Goal: Navigation & Orientation: Find specific page/section

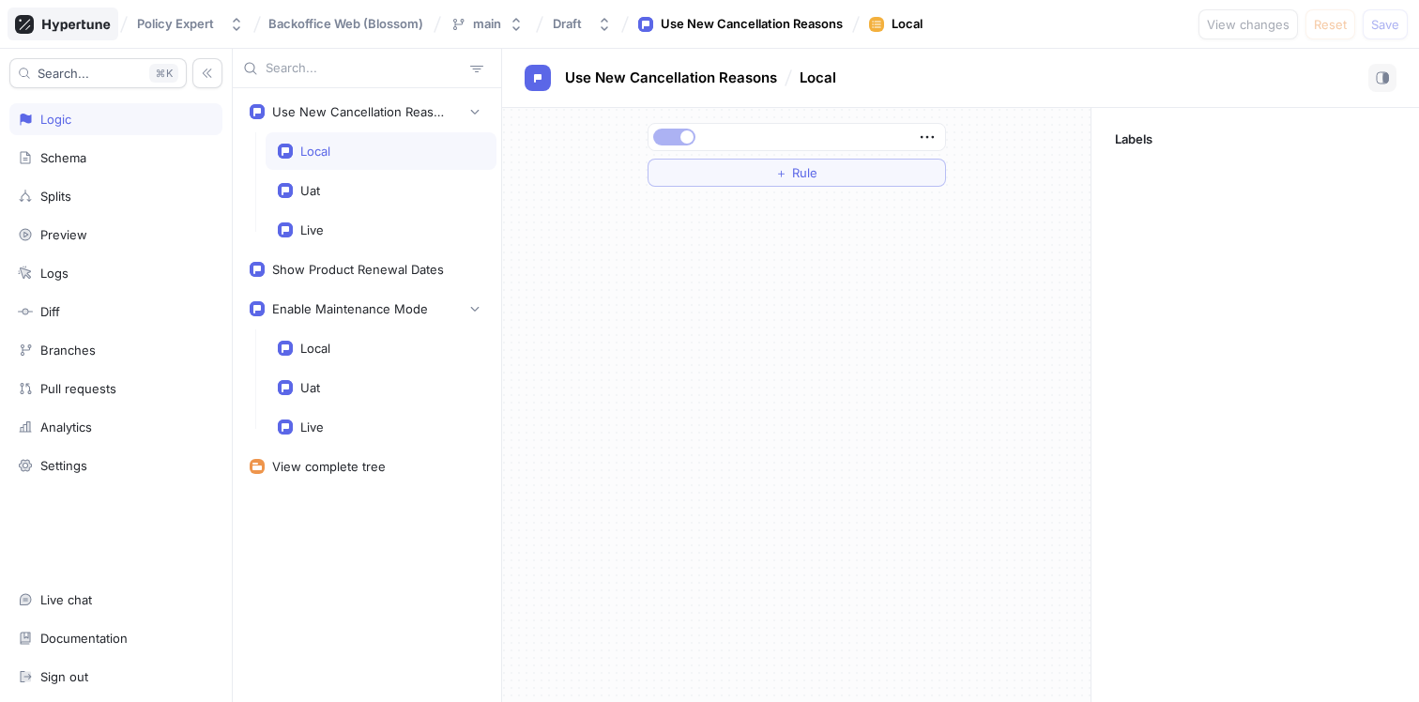
click at [67, 25] on icon at bounding box center [76, 25] width 68 height 12
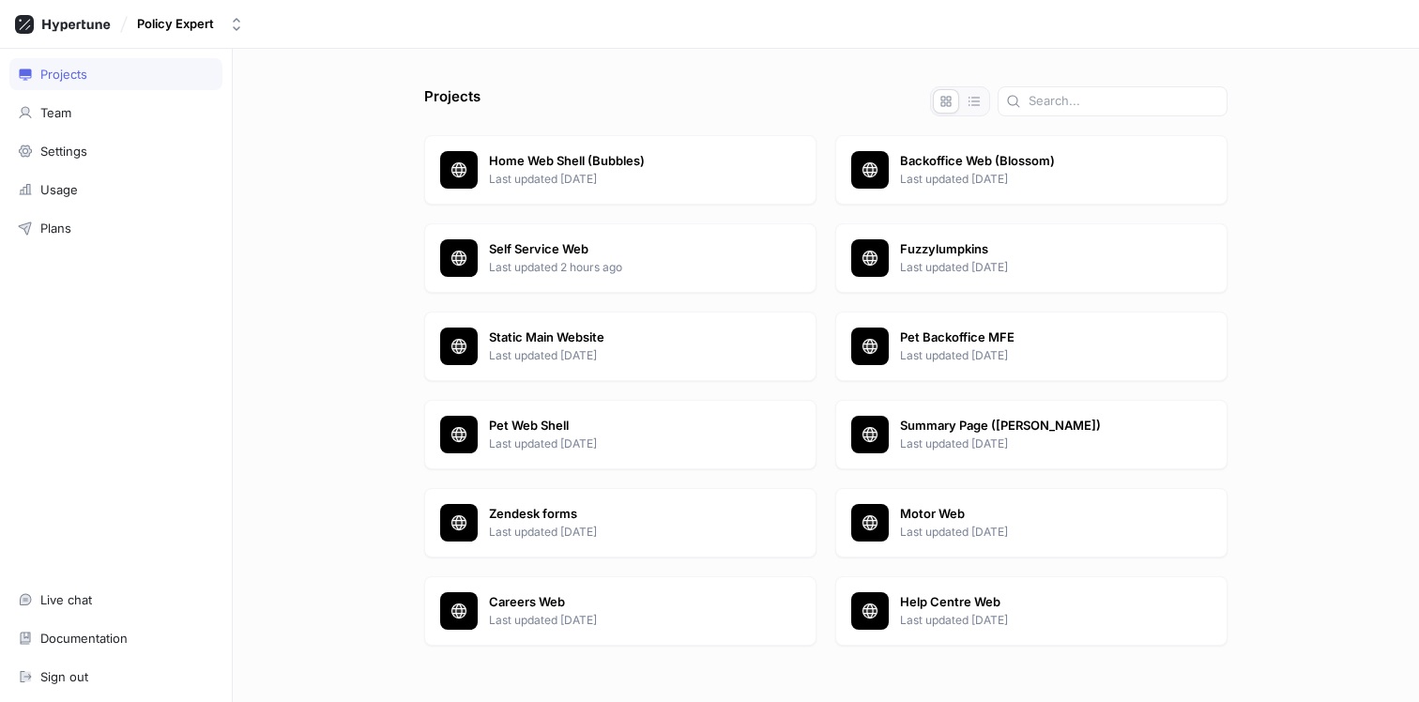
click at [142, 331] on div "Projects Team Settings Usage Plans Live chat Documentation Sign out" at bounding box center [116, 375] width 233 height 653
click at [982, 96] on icon "button" at bounding box center [974, 101] width 15 height 15
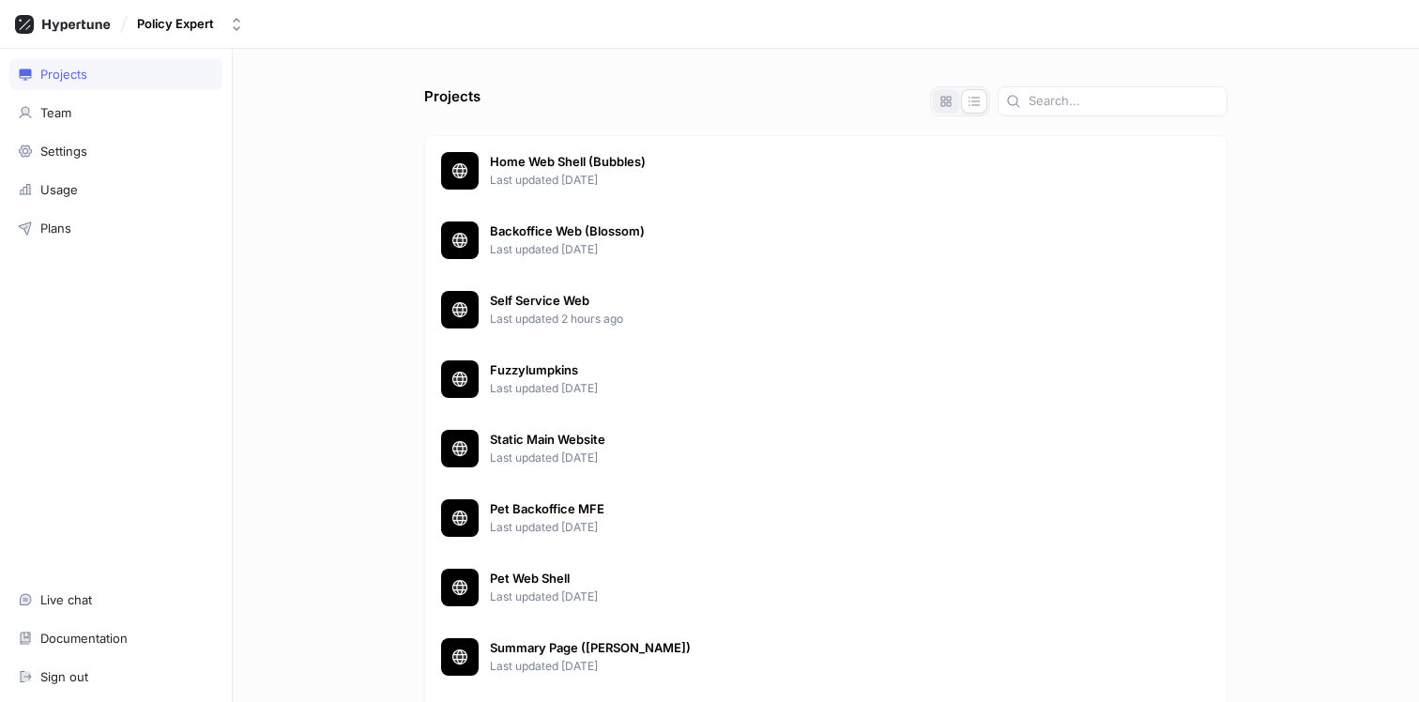
click at [952, 98] on icon "button" at bounding box center [947, 102] width 10 height 10
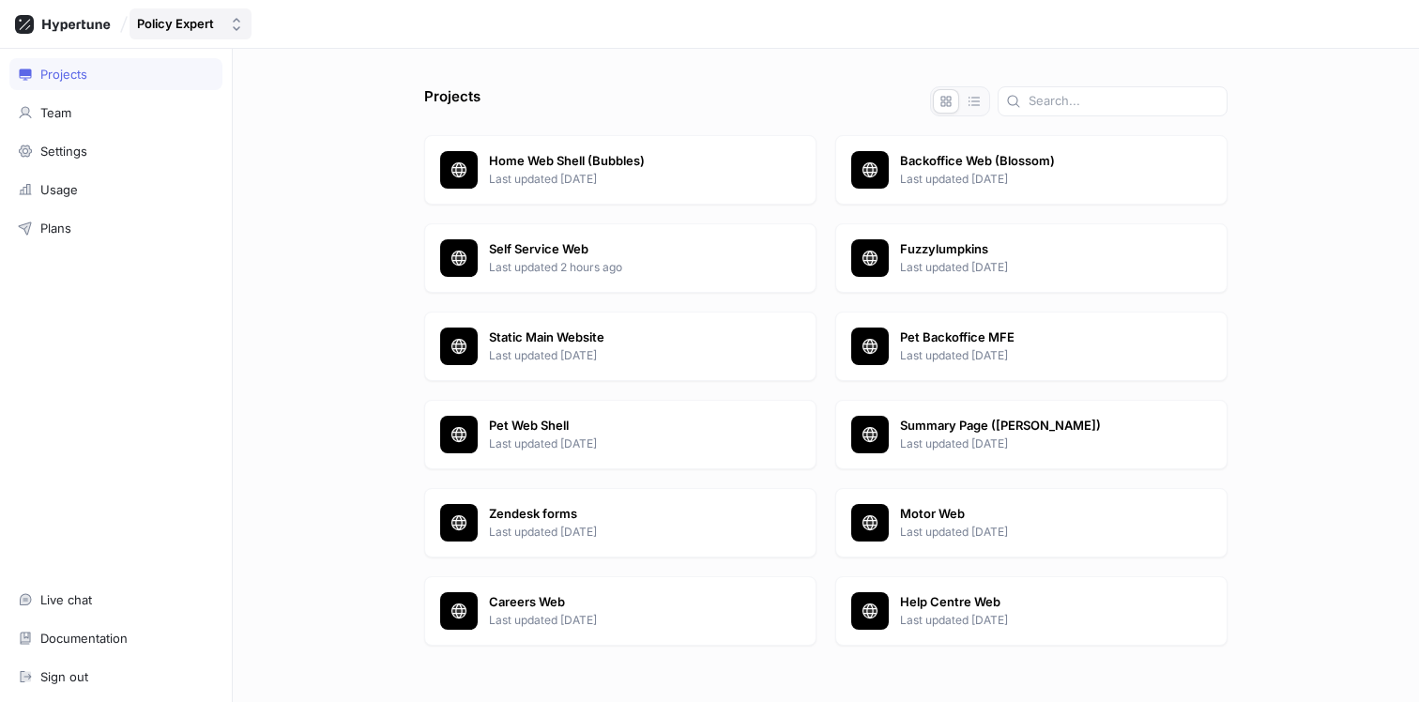
click at [174, 16] on div "Policy Expert" at bounding box center [175, 24] width 77 height 16
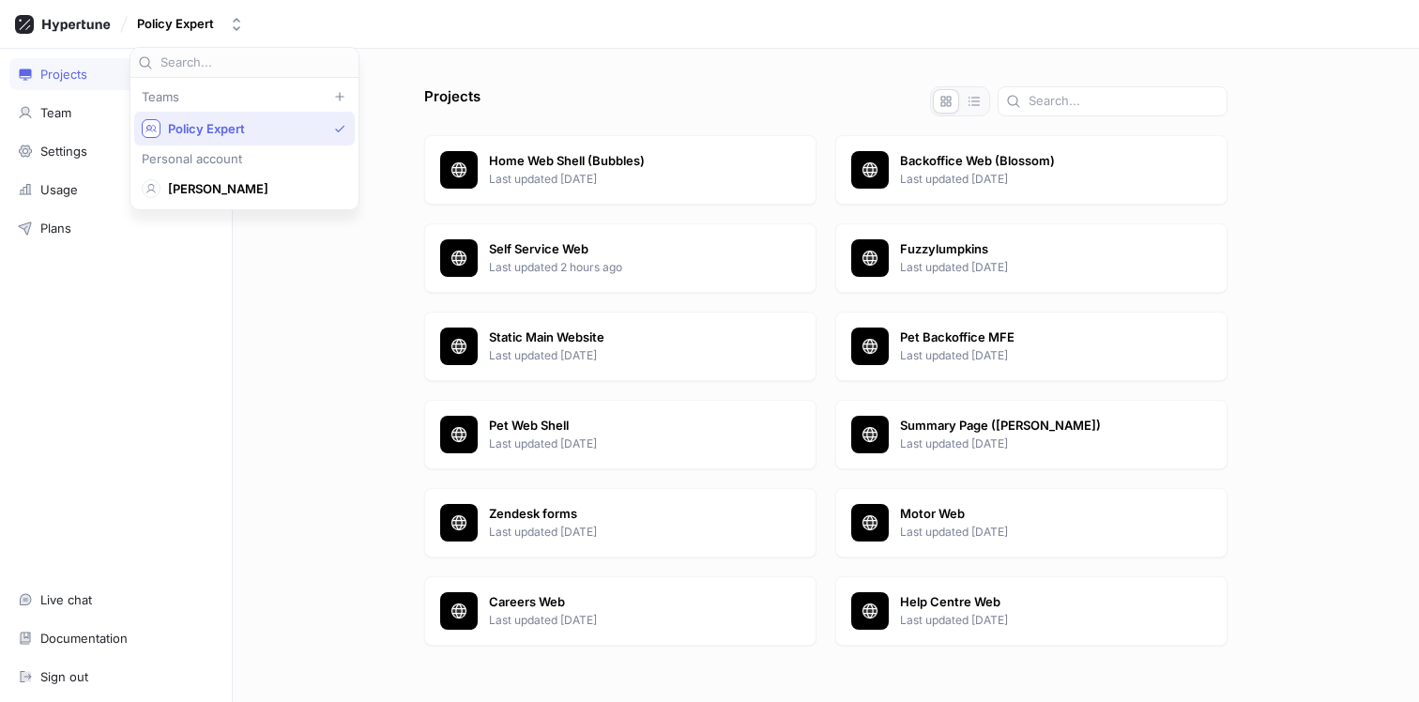
click at [441, 53] on div "Projects Home Web Shell (Bubbles) Last updated [DATE] Backoffice Web (Blossom) …" at bounding box center [826, 375] width 1187 height 653
click at [1050, 173] on p "Last updated [DATE]" at bounding box center [1056, 179] width 312 height 17
